Goal: Contribute content: Contribute content

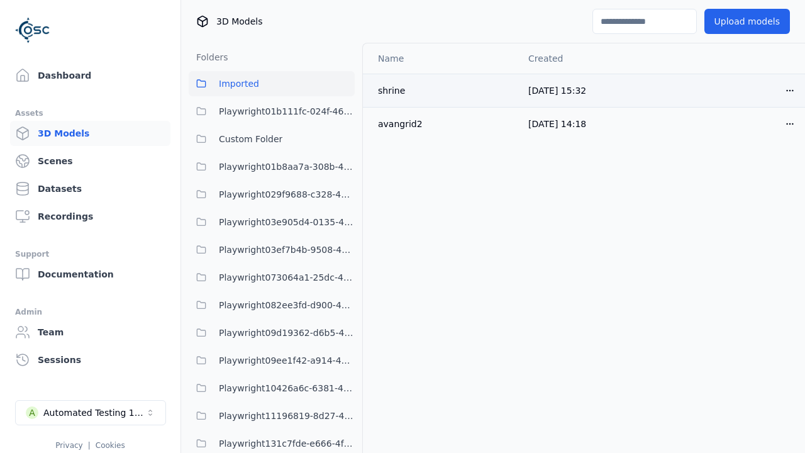
click at [769, 90] on html "Support Dashboard Assets 3D Models Scenes Datasets Recordings Support Documenta…" at bounding box center [402, 226] width 805 height 453
click at [741, 139] on div "Delete" at bounding box center [741, 139] width 74 height 20
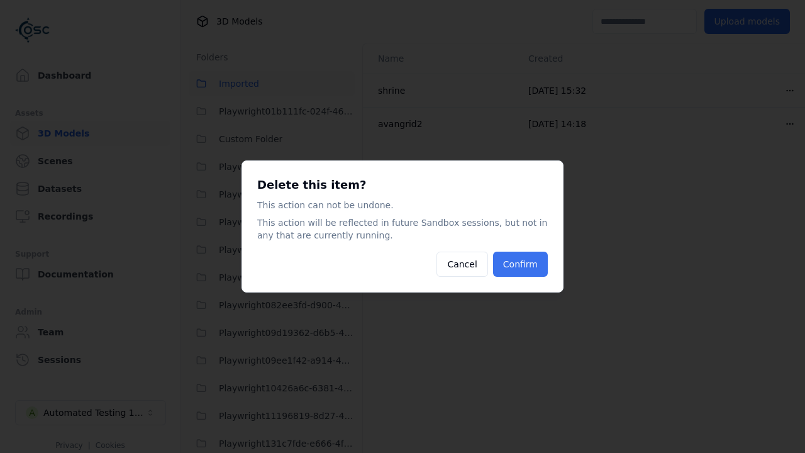
click at [521, 264] on button "Confirm" at bounding box center [520, 264] width 55 height 25
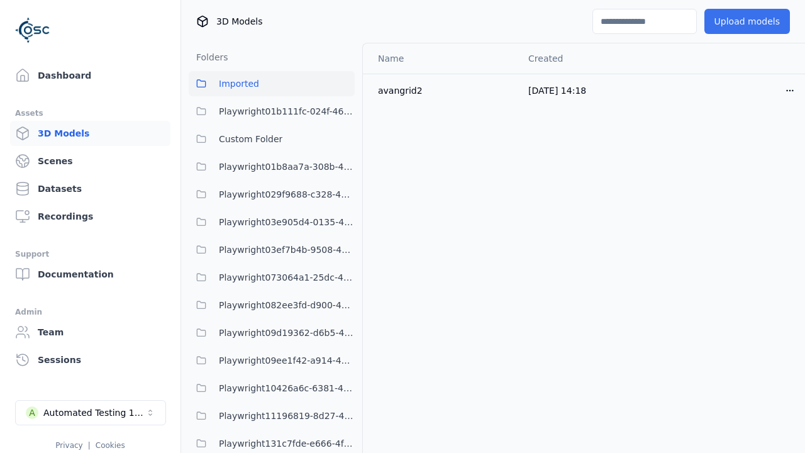
click at [738, 21] on button "Upload models" at bounding box center [747, 21] width 86 height 25
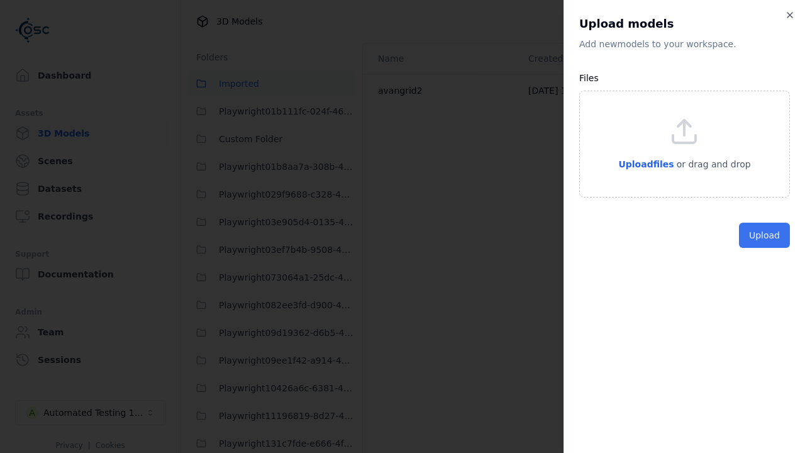
click at [765, 248] on button "Upload" at bounding box center [764, 235] width 51 height 25
